Goal: Navigation & Orientation: Find specific page/section

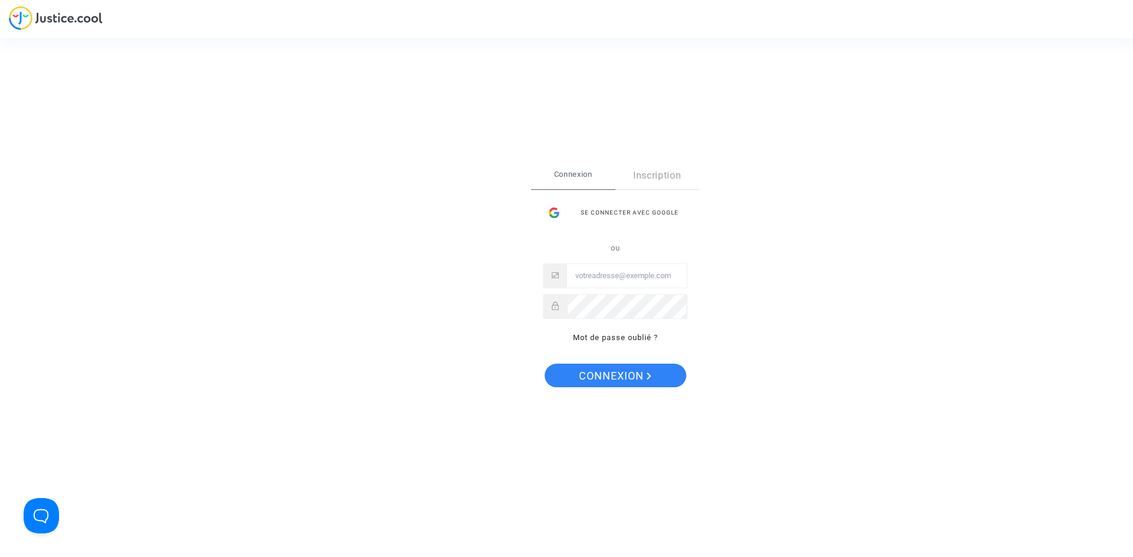
type input "[EMAIL_ADDRESS][DOMAIN_NAME]"
click at [603, 370] on span "Connexion" at bounding box center [615, 376] width 73 height 25
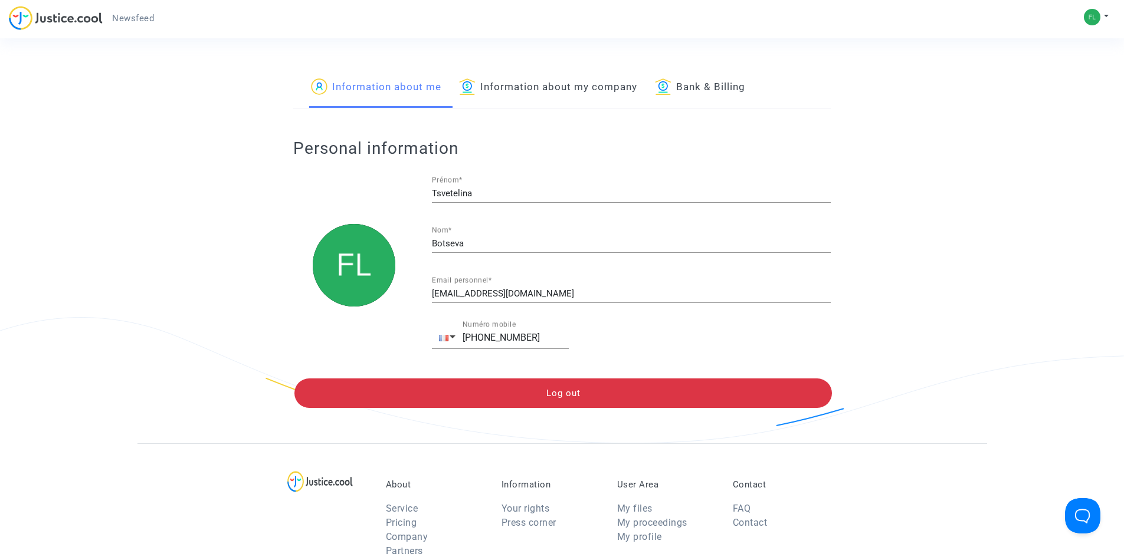
click at [149, 15] on span "Newsfeed" at bounding box center [133, 18] width 42 height 11
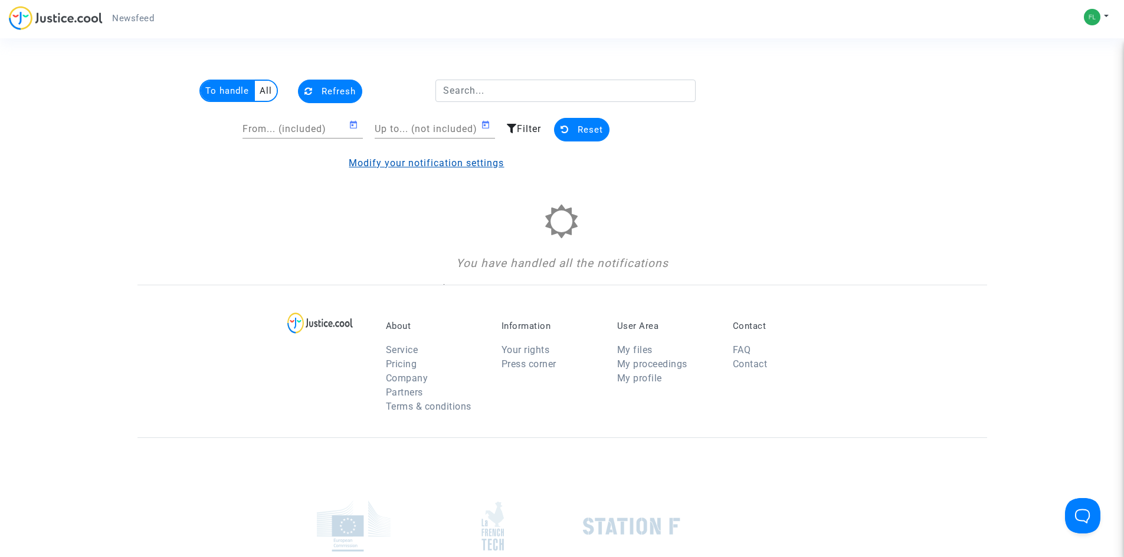
click at [422, 162] on link "Modify your notification settings" at bounding box center [426, 163] width 155 height 11
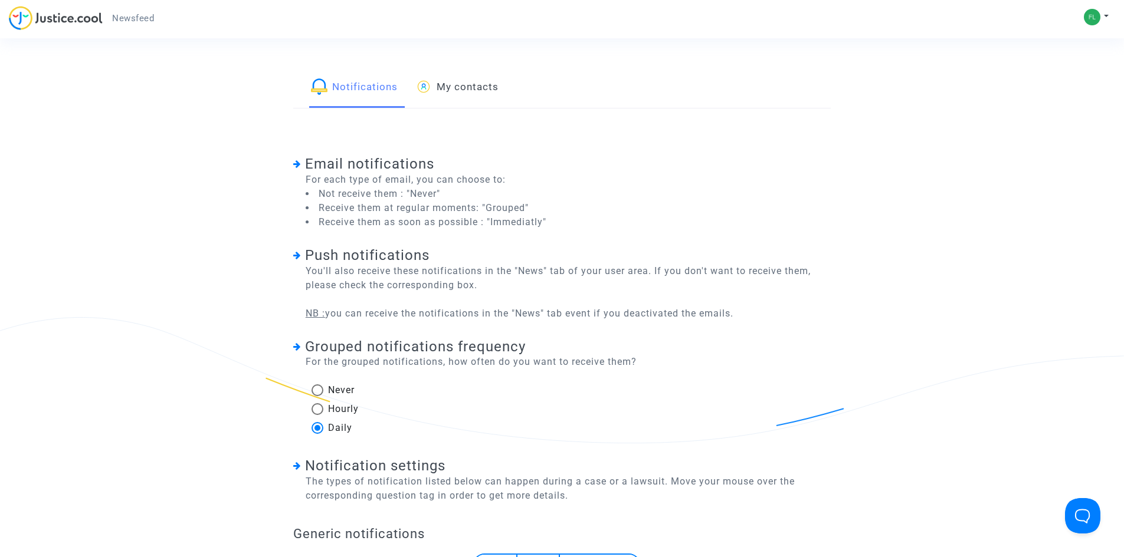
click at [458, 87] on link "My contacts" at bounding box center [456, 88] width 83 height 40
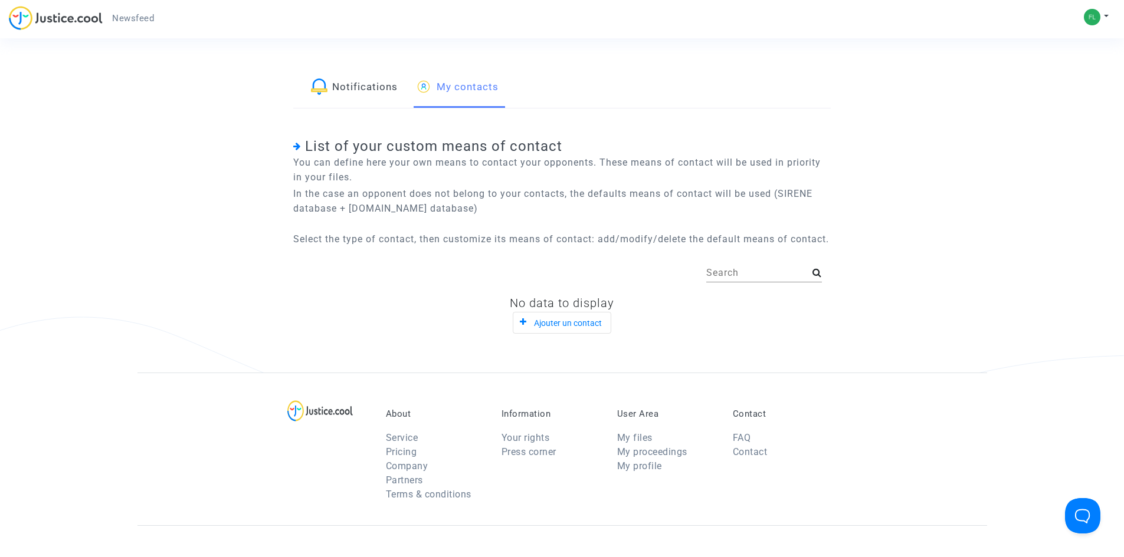
click at [378, 81] on link "Notifications" at bounding box center [354, 88] width 87 height 40
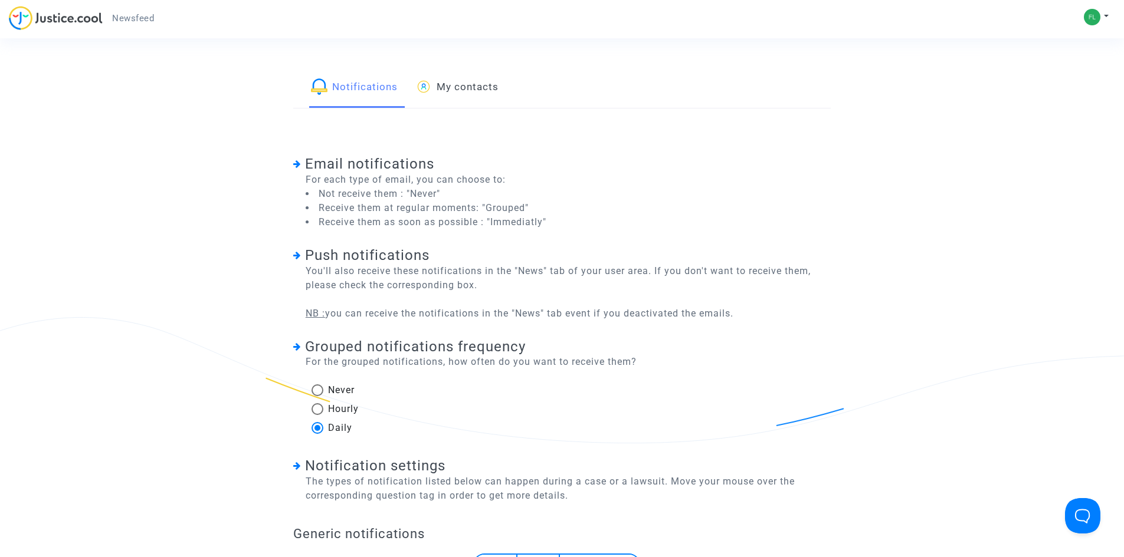
click at [137, 23] on span "Newsfeed" at bounding box center [133, 18] width 42 height 11
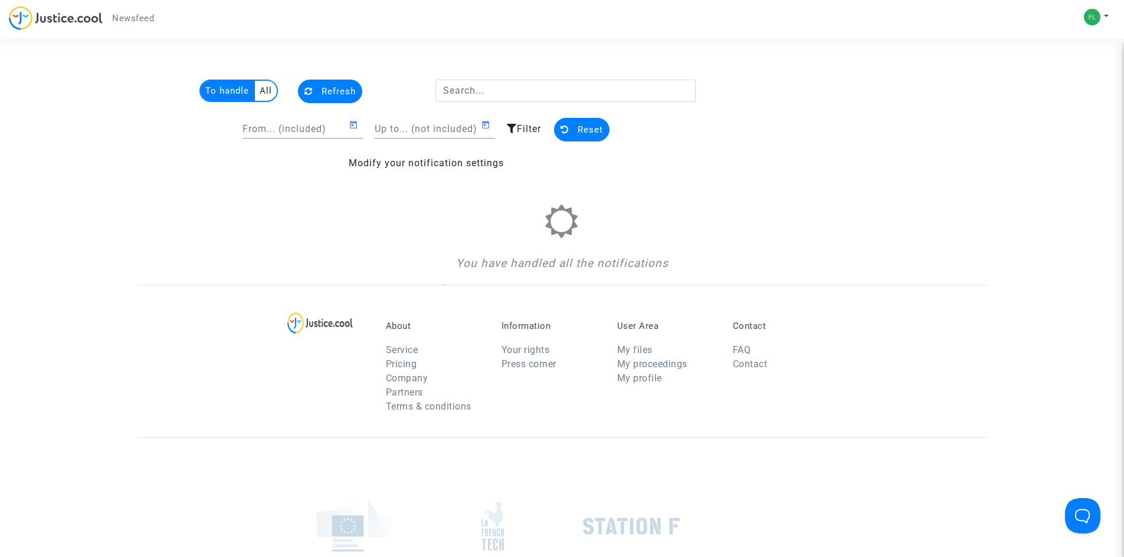
click at [137, 15] on span "Newsfeed" at bounding box center [133, 18] width 42 height 11
